Goal: Obtain resource: Obtain resource

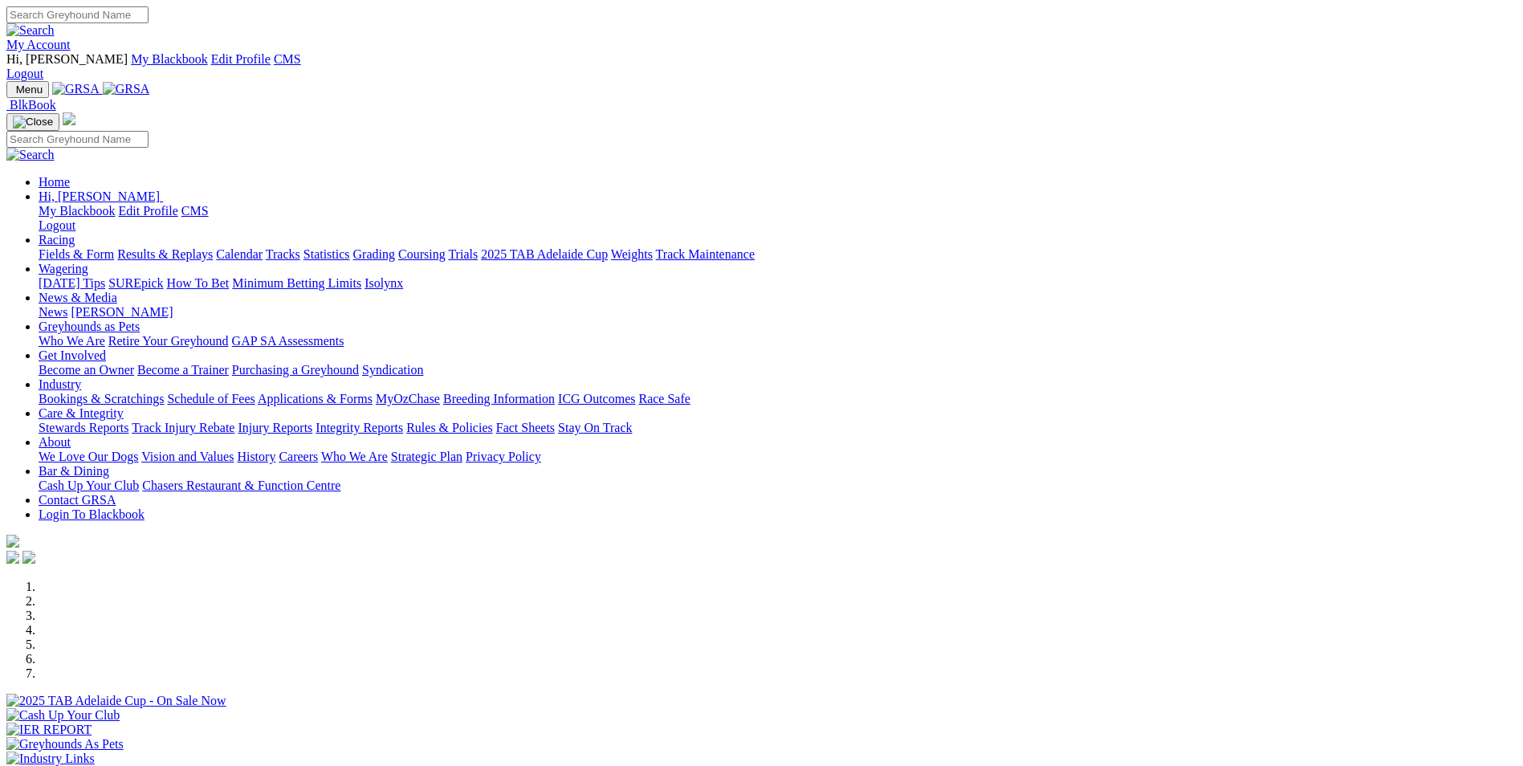
click at [150, 82] on img at bounding box center [126, 89] width 47 height 14
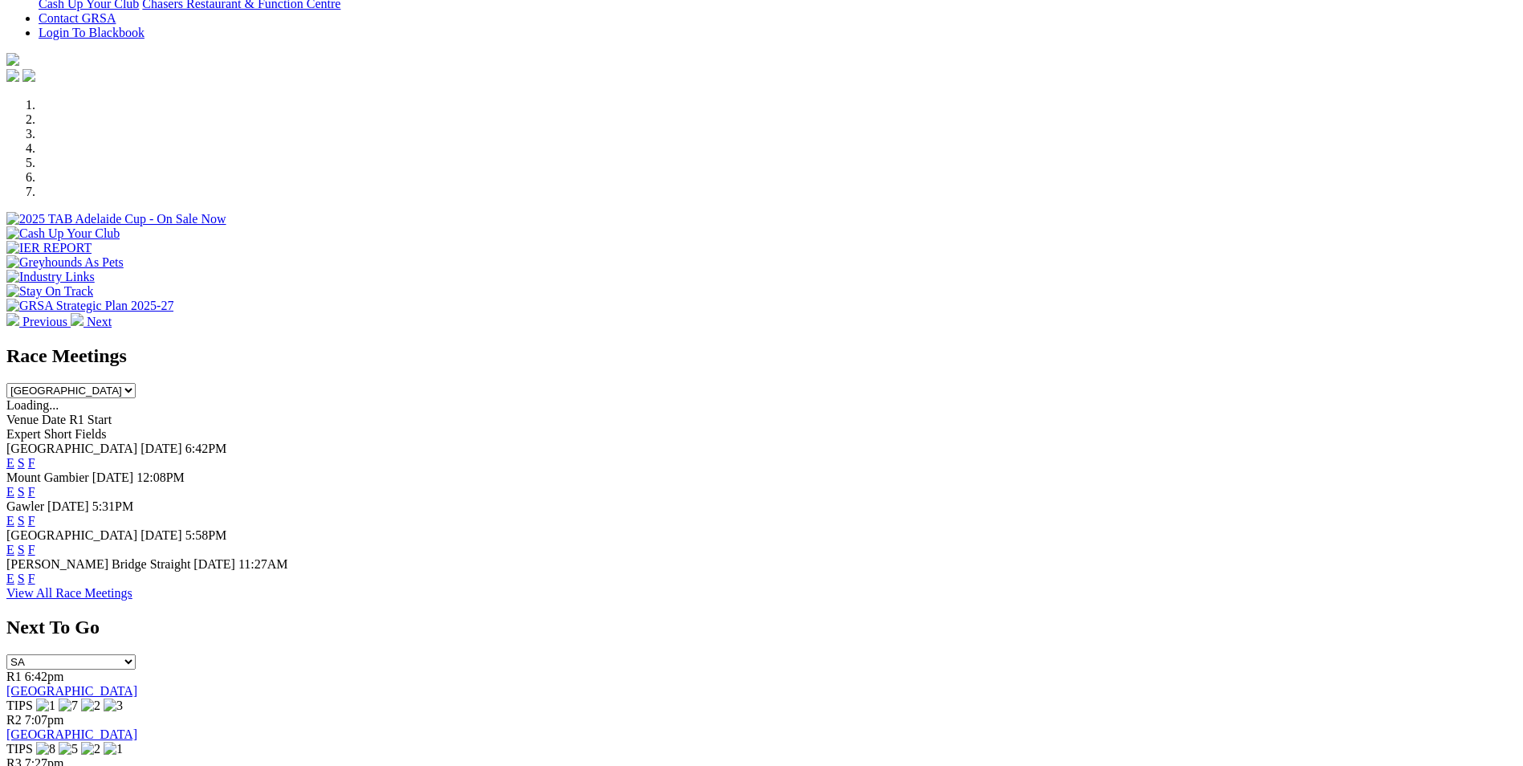
click at [14, 456] on link "E" at bounding box center [10, 463] width 8 height 14
